Goal: Task Accomplishment & Management: Use online tool/utility

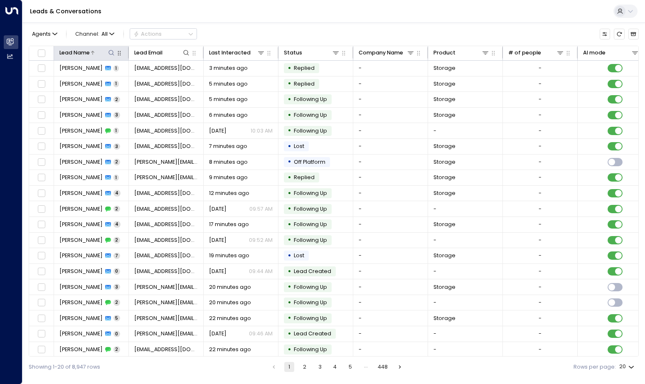
click at [109, 51] on icon at bounding box center [111, 52] width 7 height 7
type input "**********"
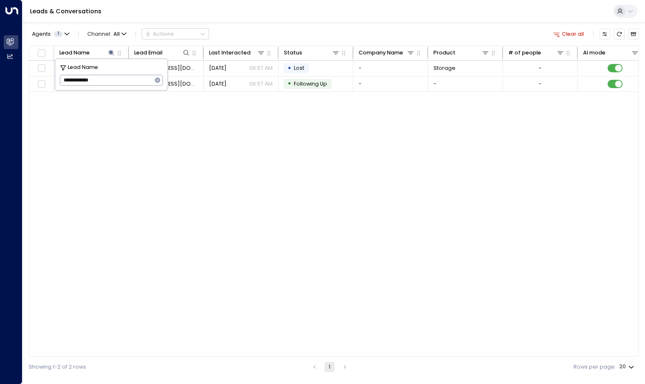
click at [238, 137] on div "Lead Name Lead Email Last Interacted Status Company Name Product # of people AI…" at bounding box center [334, 201] width 610 height 311
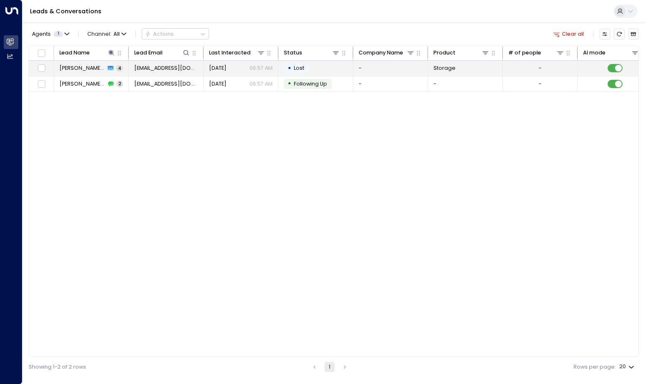
click at [178, 67] on span "[EMAIL_ADDRESS][DOMAIN_NAME]" at bounding box center [166, 67] width 64 height 7
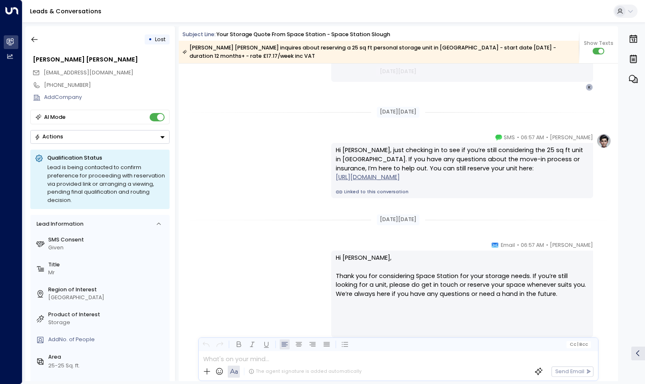
scroll to position [1390, 0]
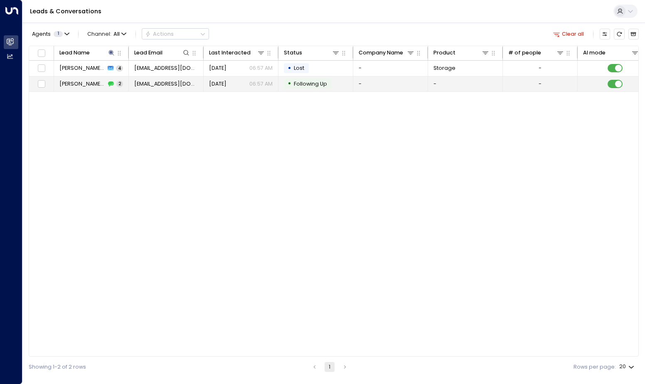
click at [186, 83] on span "[EMAIL_ADDRESS][DOMAIN_NAME]" at bounding box center [166, 83] width 64 height 7
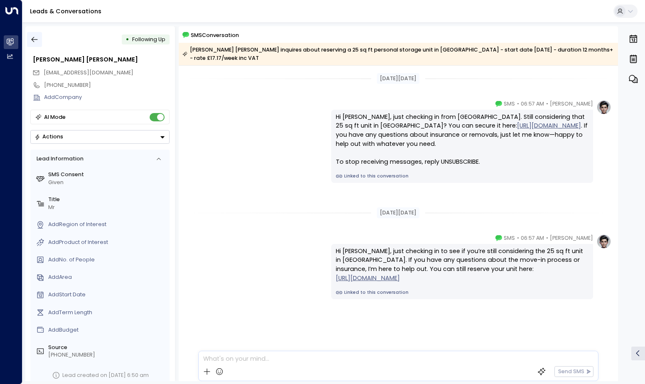
click at [37, 40] on icon "button" at bounding box center [34, 39] width 8 height 8
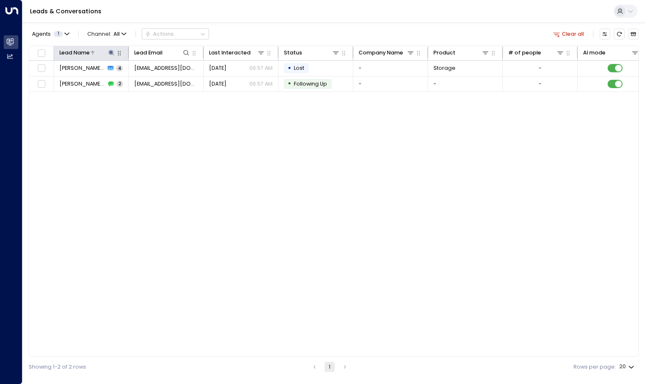
click at [111, 53] on icon at bounding box center [111, 52] width 5 height 5
click at [157, 81] on icon "button" at bounding box center [157, 80] width 7 height 7
click at [135, 84] on input "text" at bounding box center [111, 80] width 103 height 15
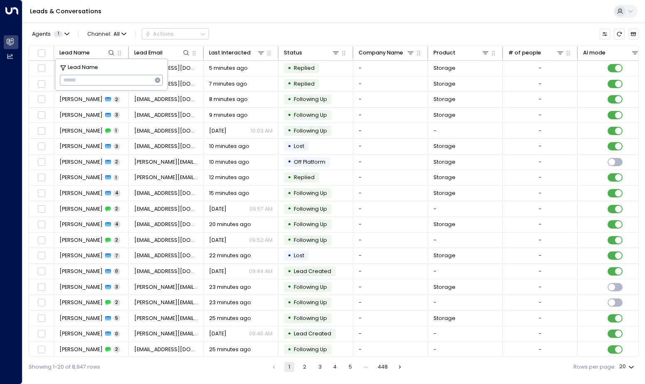
type input "****"
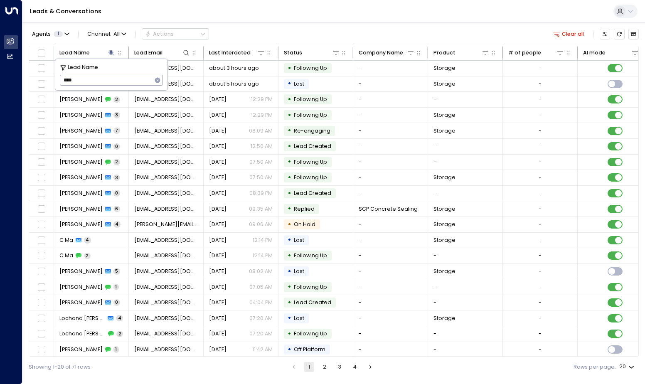
click at [313, 25] on div "Agents 1 Channel: All Actions Clear all Lead Name Lead Email Last Interacted St…" at bounding box center [334, 199] width 610 height 355
